Goal: Information Seeking & Learning: Check status

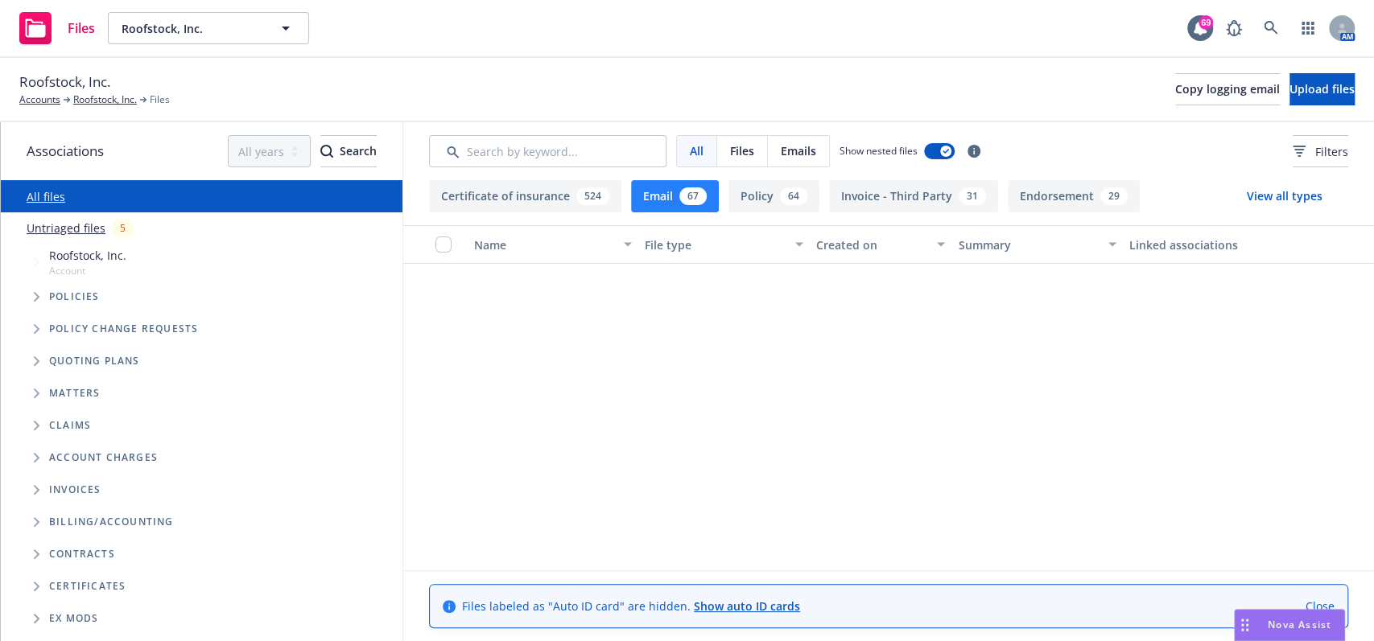
scroll to position [644, 0]
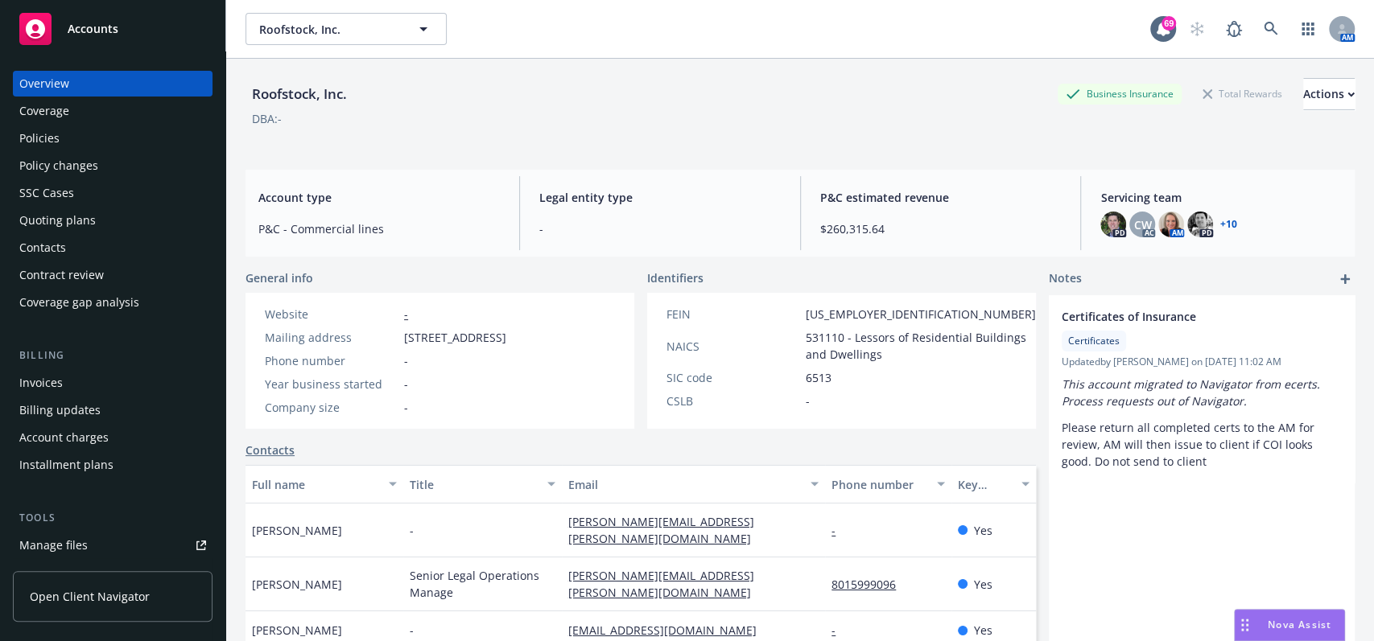
scroll to position [107, 0]
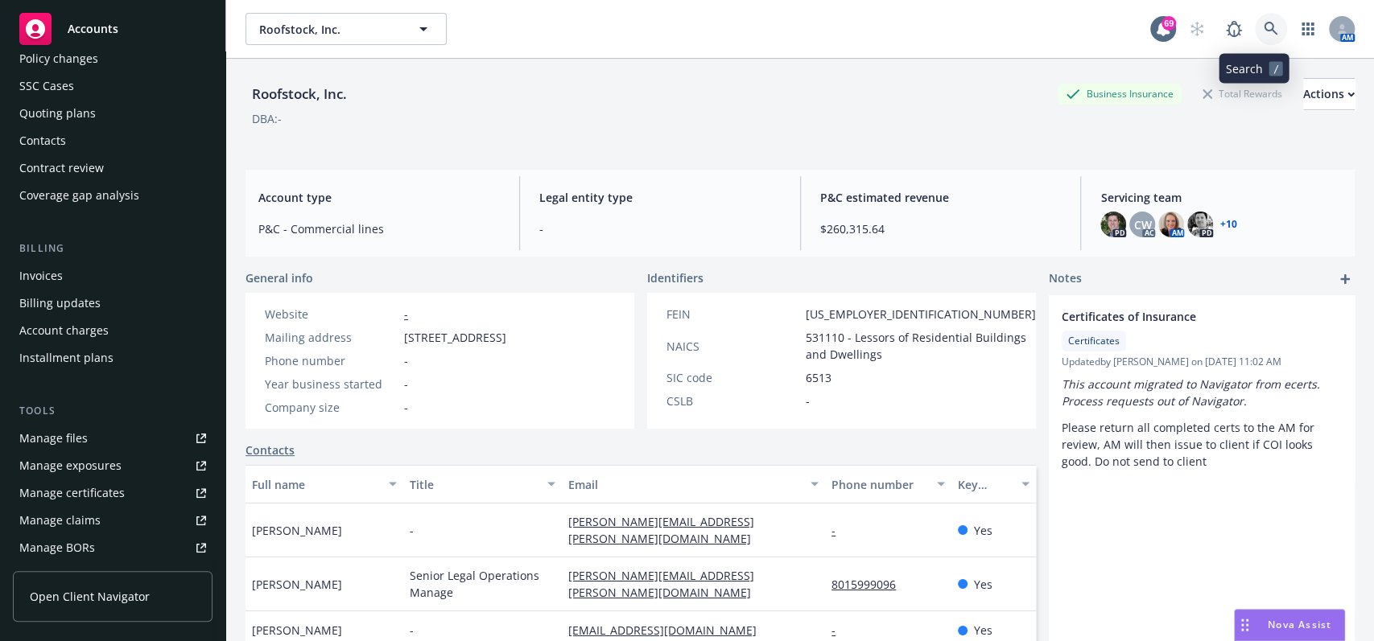
click at [1264, 22] on icon at bounding box center [1271, 29] width 14 height 14
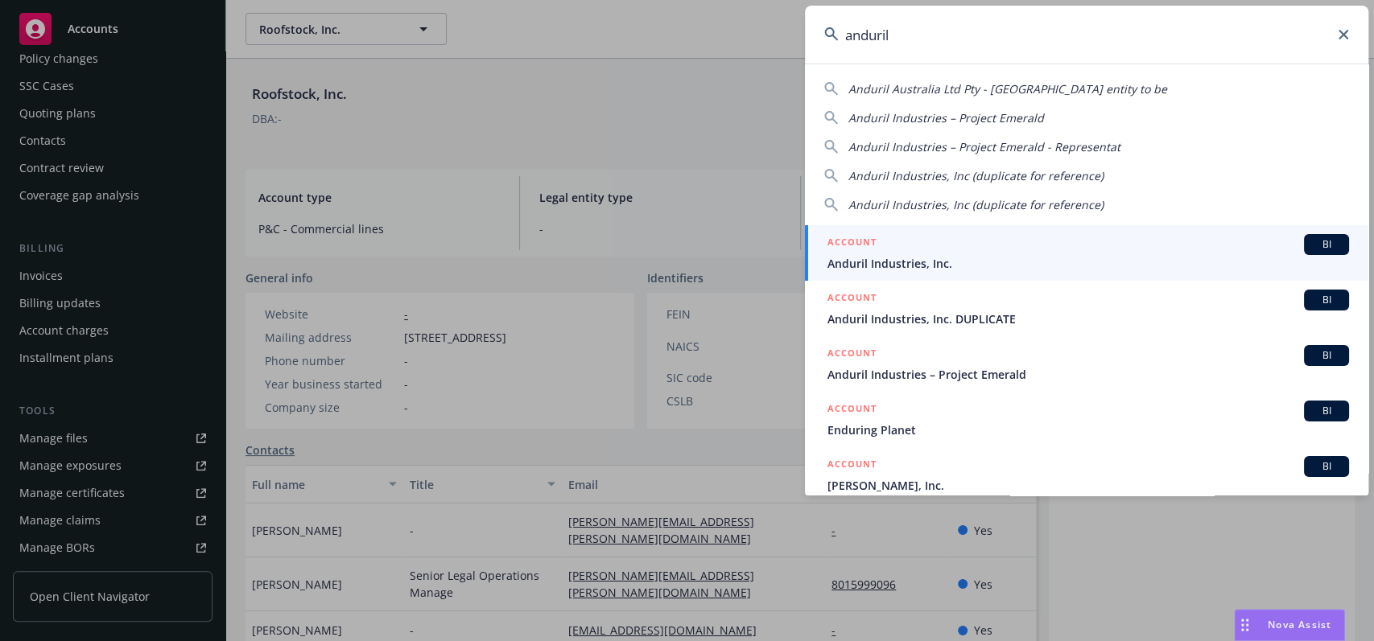
type input "anduril"
click at [1127, 255] on span "Anduril Industries, Inc." at bounding box center [1088, 263] width 522 height 17
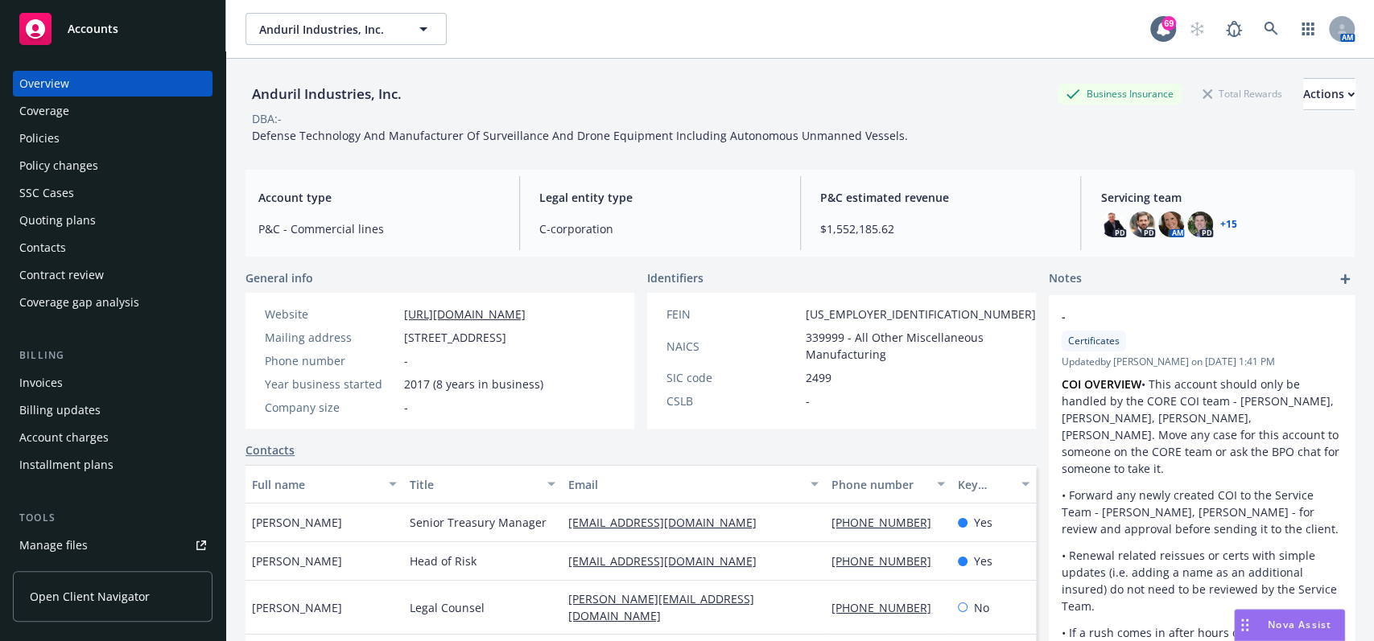
click at [71, 131] on div "Policies" at bounding box center [112, 139] width 187 height 26
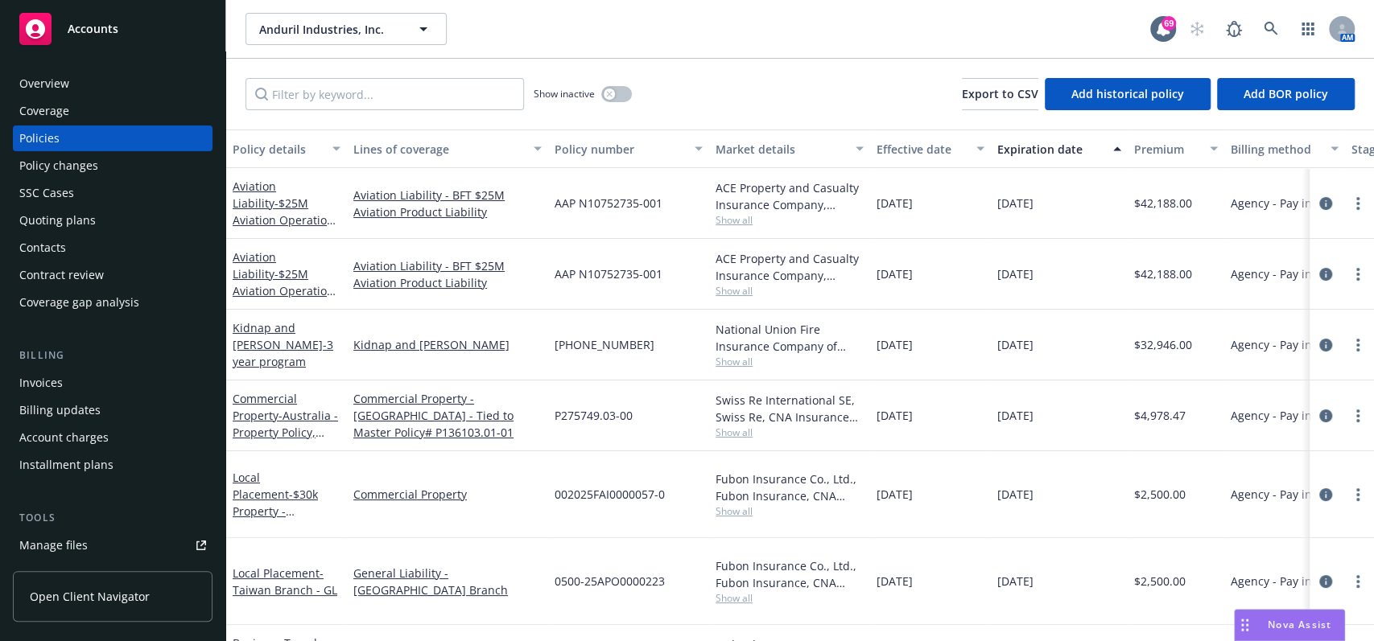
click at [915, 145] on div "Effective date" at bounding box center [922, 149] width 90 height 17
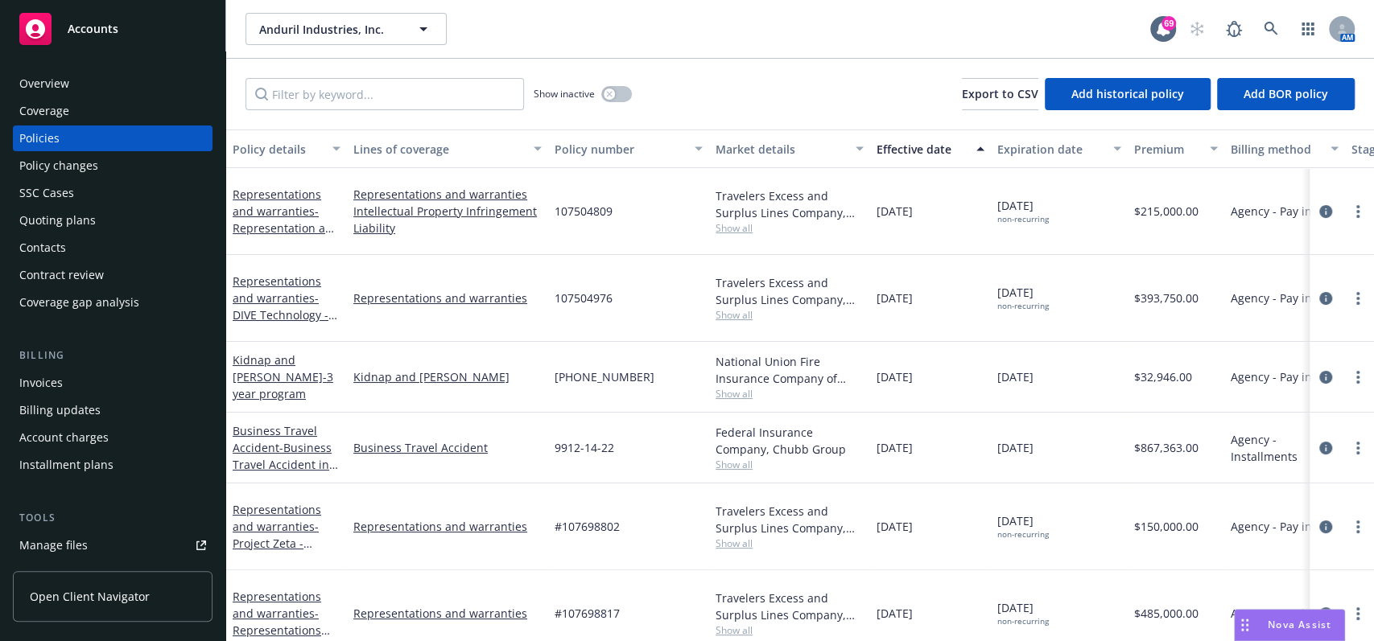
click at [915, 145] on div "Effective date" at bounding box center [922, 149] width 90 height 17
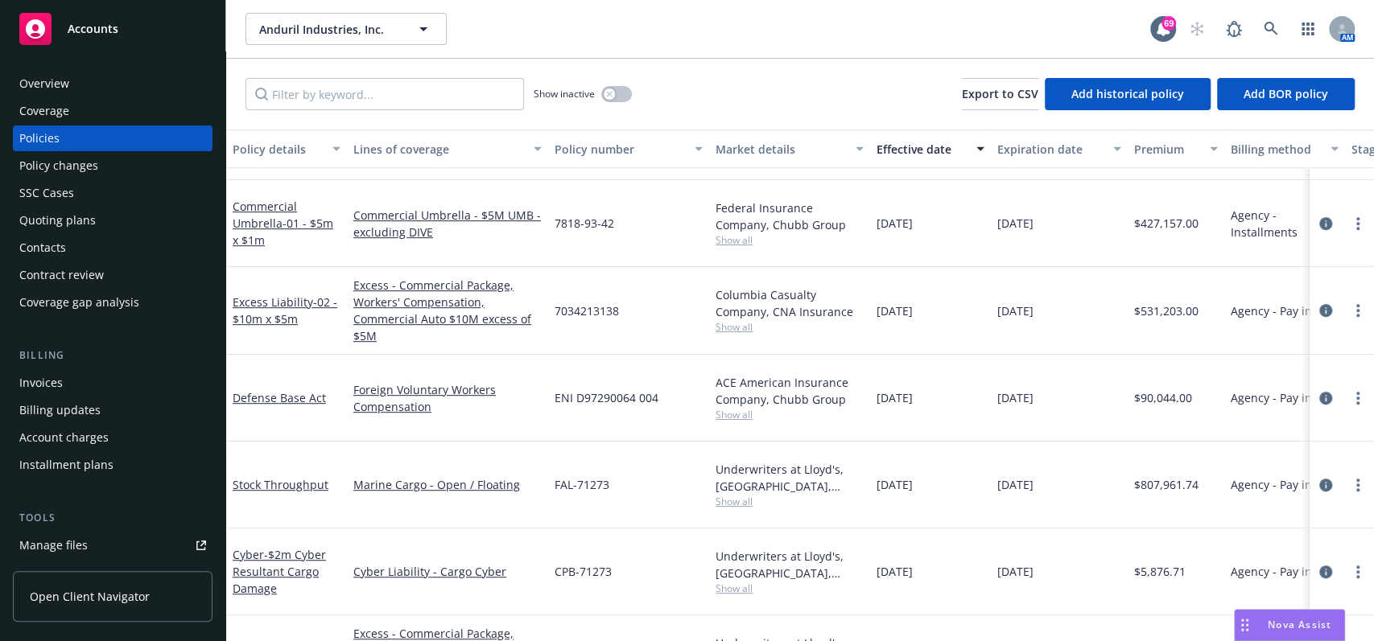
scroll to position [536, 0]
